Goal: Information Seeking & Learning: Learn about a topic

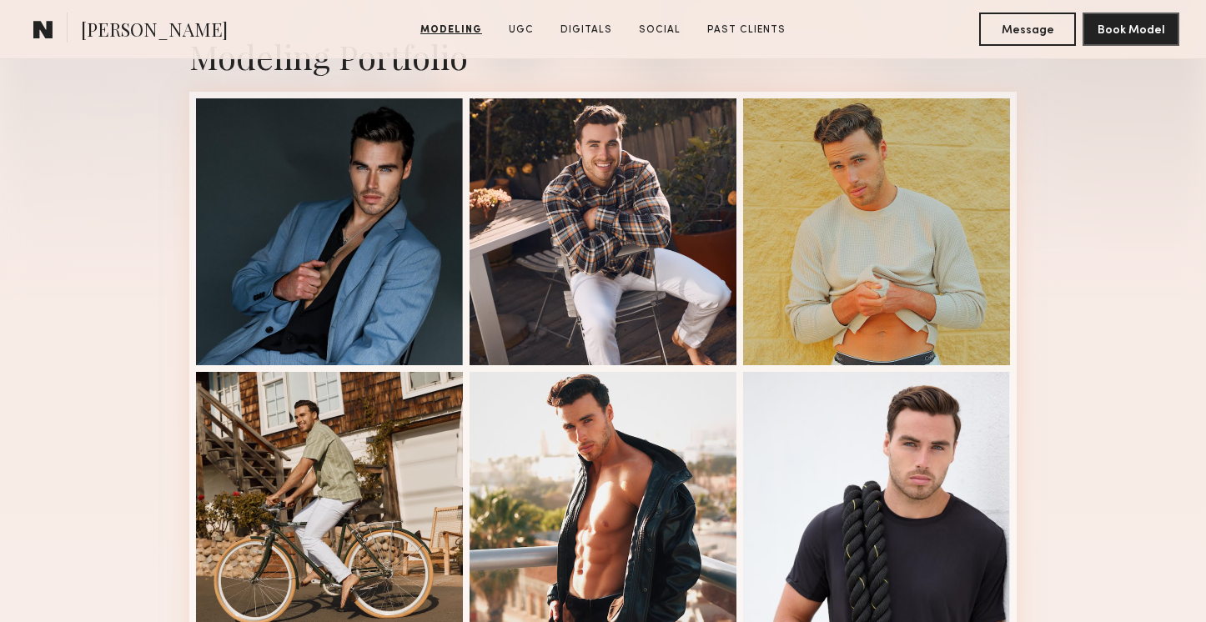
scroll to position [390, 0]
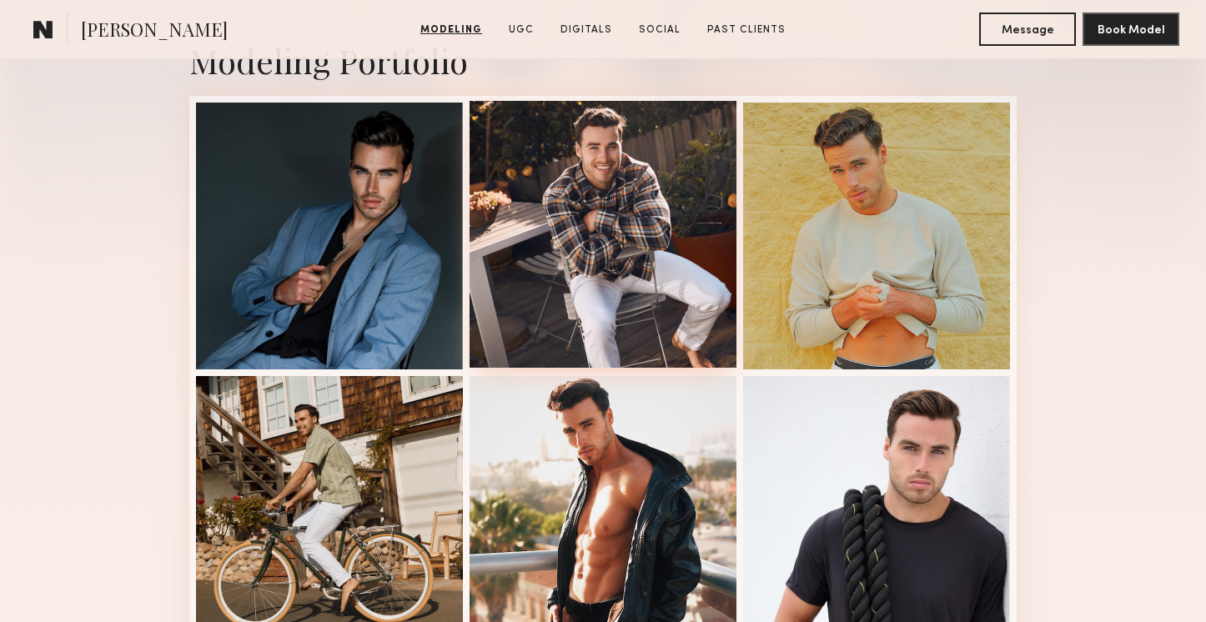
click at [627, 264] on div at bounding box center [603, 234] width 267 height 267
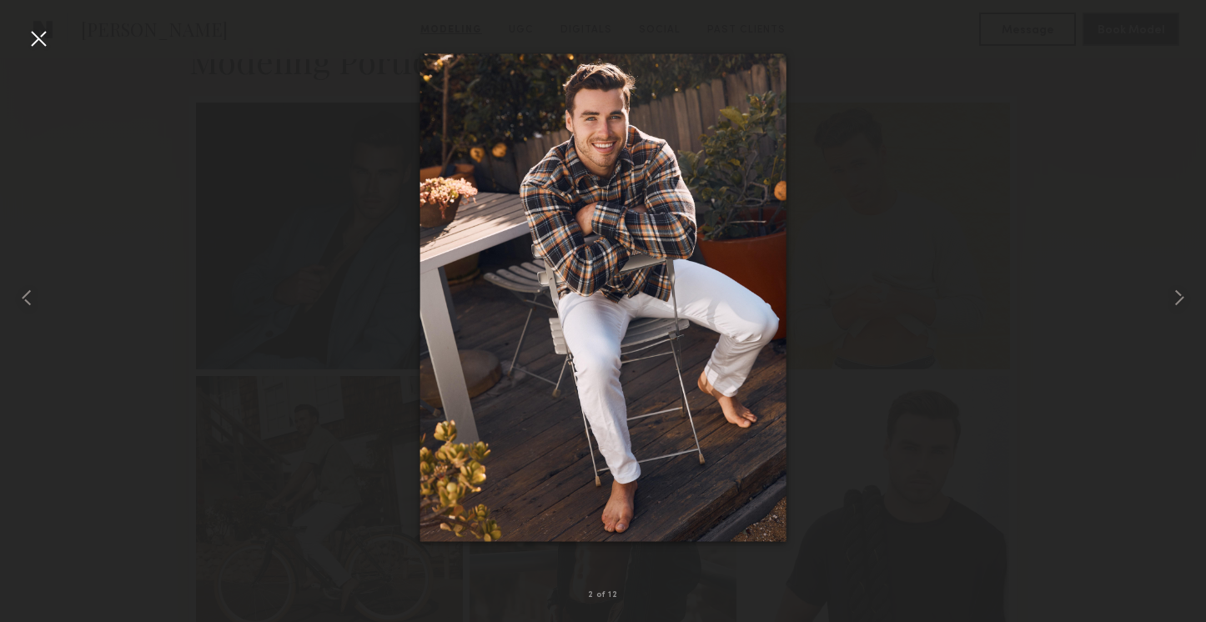
click at [37, 35] on div at bounding box center [38, 38] width 27 height 27
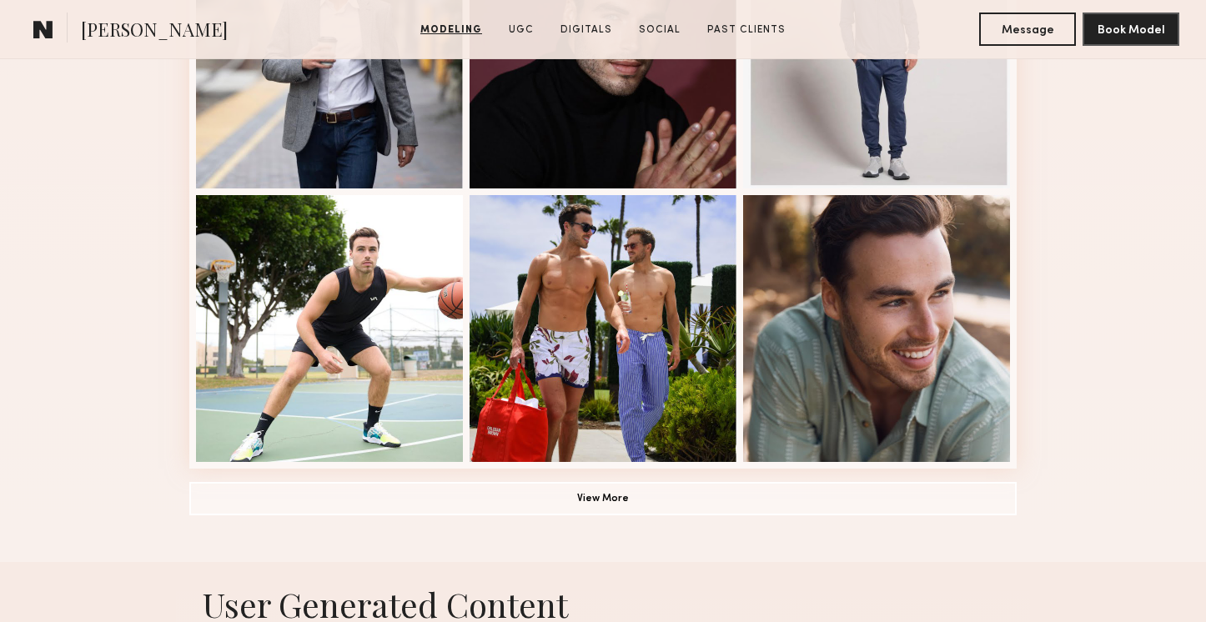
scroll to position [1134, 0]
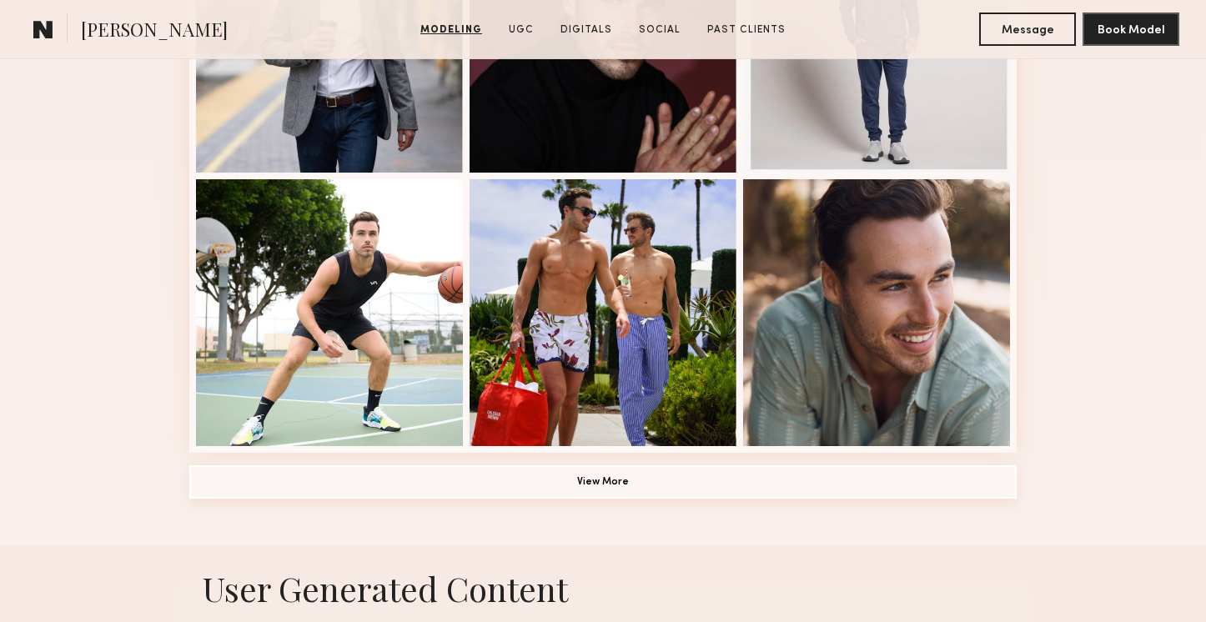
drag, startPoint x: 618, startPoint y: 477, endPoint x: 768, endPoint y: 466, distance: 150.5
click at [618, 477] on button "View More" at bounding box center [602, 481] width 827 height 33
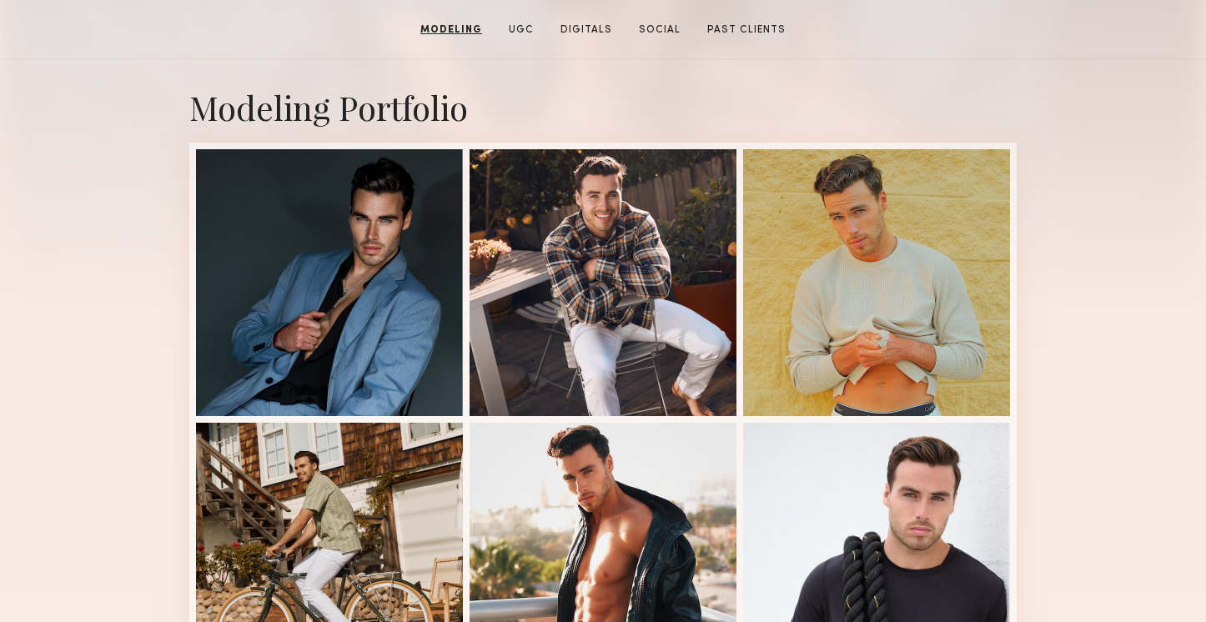
scroll to position [320, 0]
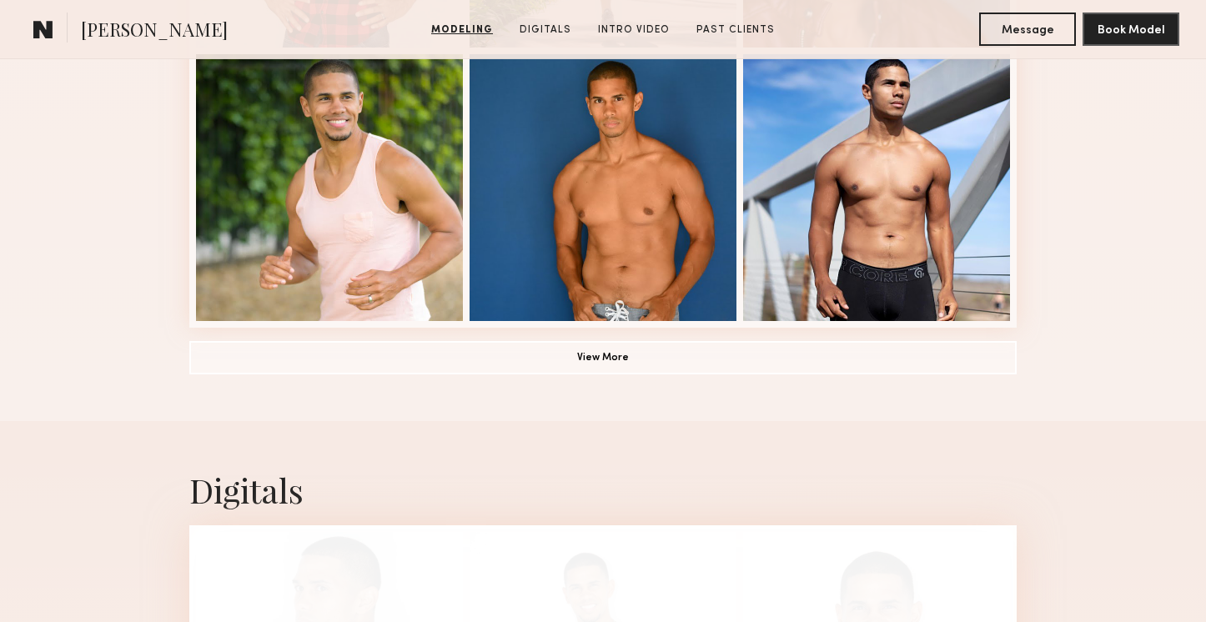
scroll to position [1261, 0]
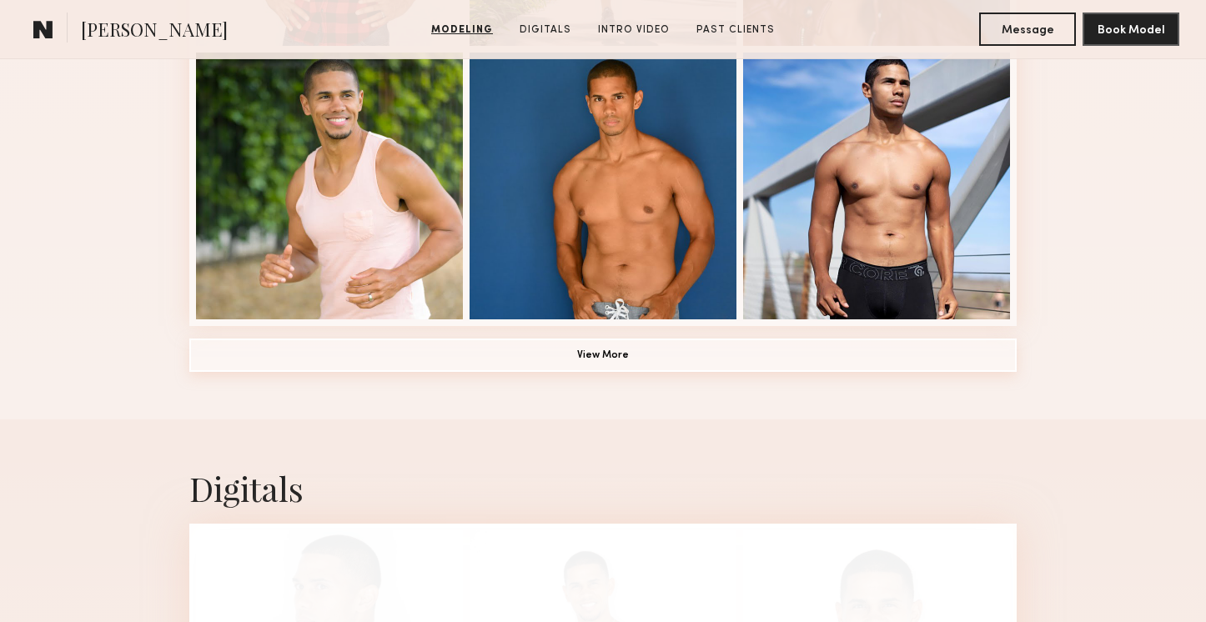
drag, startPoint x: 699, startPoint y: 346, endPoint x: 809, endPoint y: 346, distance: 110.1
click at [699, 346] on button "View More" at bounding box center [602, 355] width 827 height 33
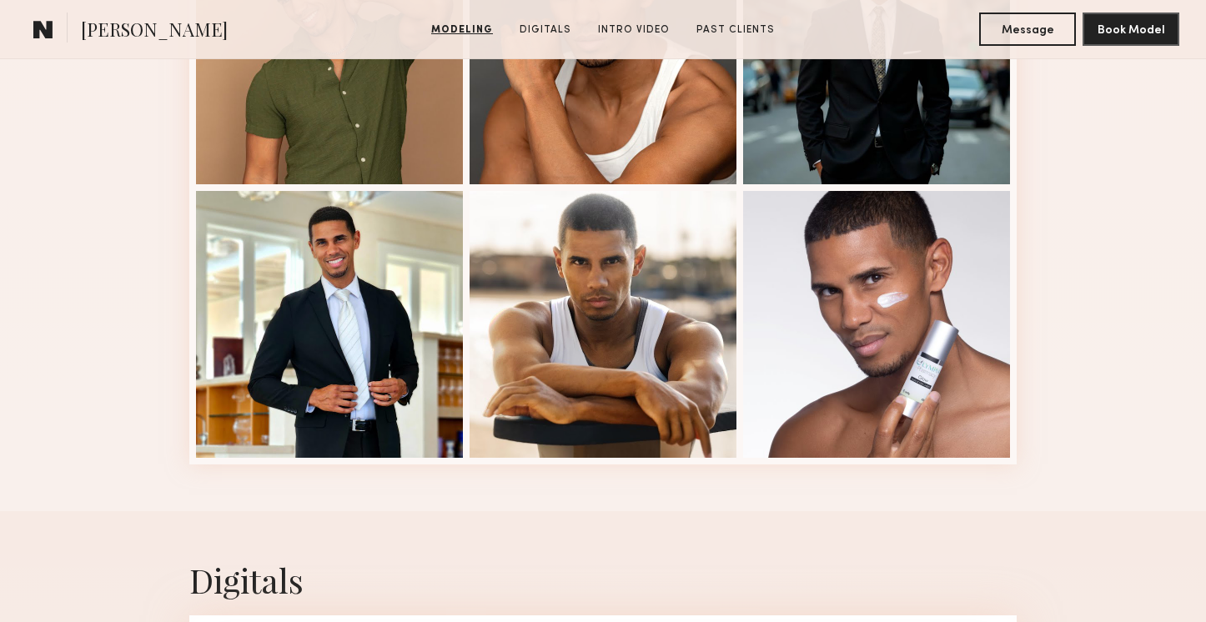
scroll to position [2216, 0]
